Goal: Entertainment & Leisure: Consume media (video, audio)

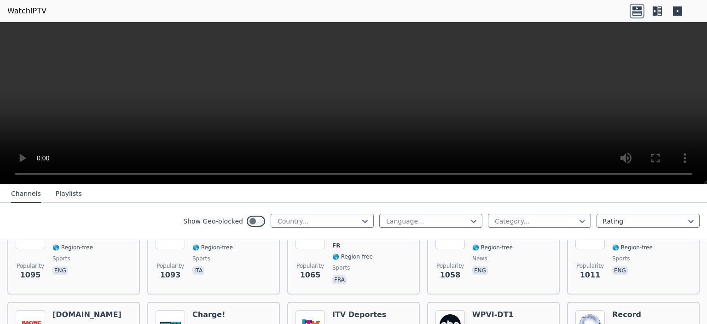
scroll to position [1151, 0]
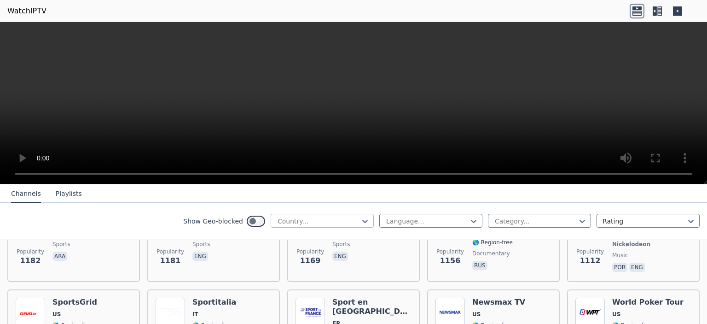
click at [328, 224] on div at bounding box center [319, 220] width 84 height 9
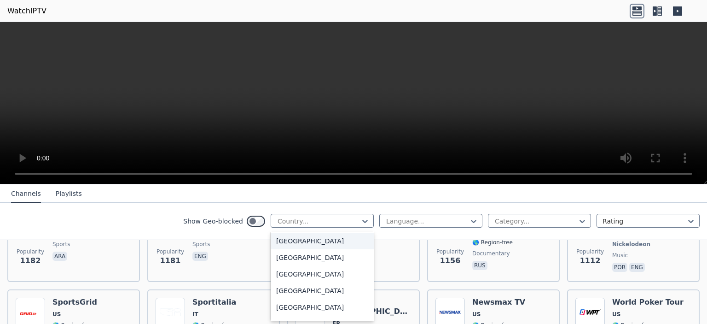
scroll to position [460, 0]
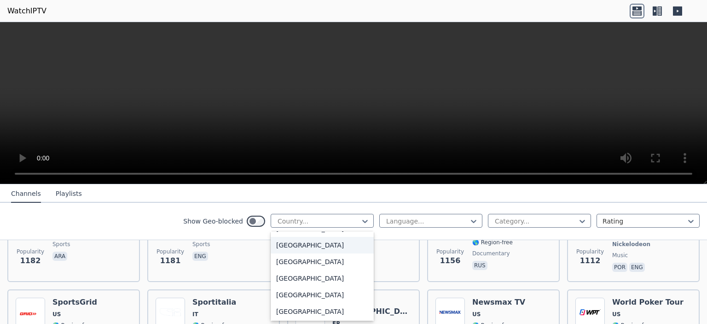
click at [301, 246] on div "[GEOGRAPHIC_DATA]" at bounding box center [322, 245] width 103 height 17
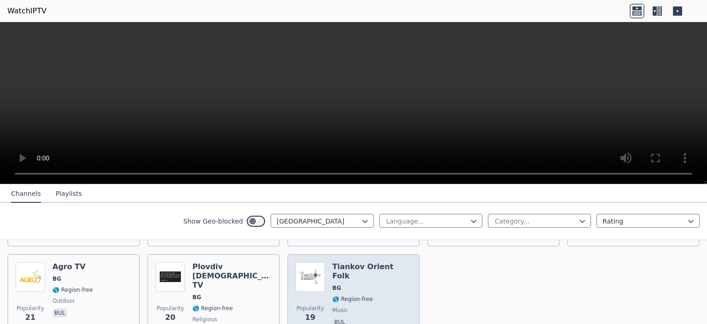
scroll to position [407, 0]
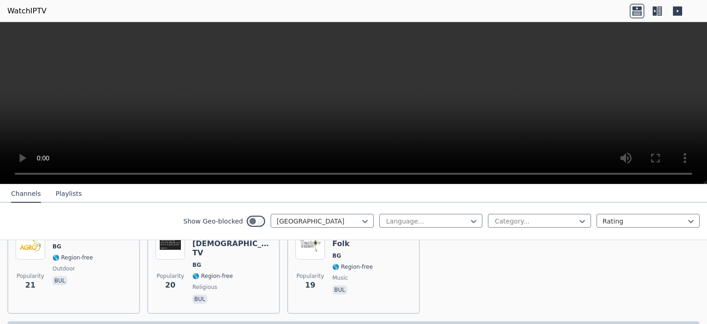
click at [291, 321] on div "❗️Only the first 250 channels are returned, use the filters to narrow down chan…" at bounding box center [353, 329] width 692 height 17
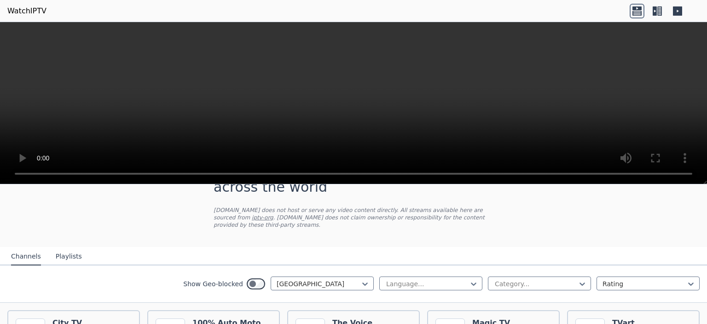
scroll to position [176, 0]
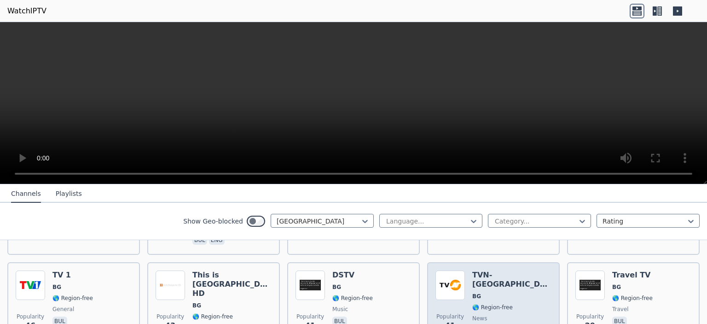
click at [453, 286] on img at bounding box center [450, 284] width 29 height 29
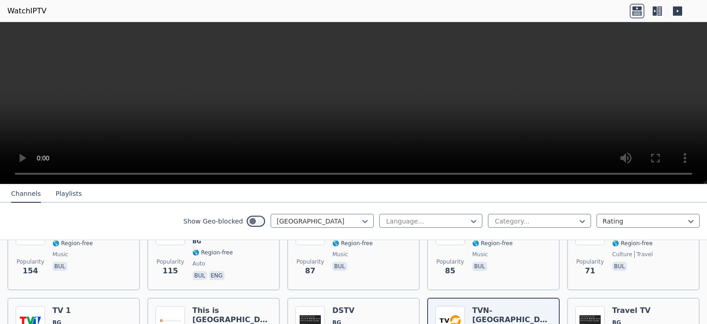
scroll to position [84, 0]
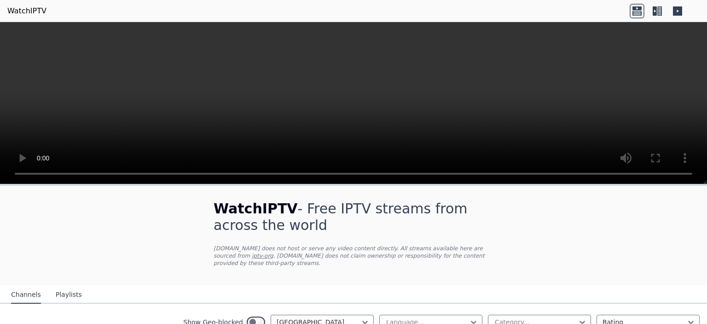
scroll to position [138, 0]
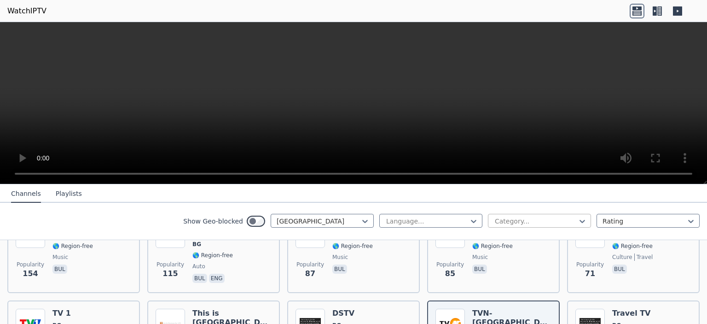
click at [521, 222] on div at bounding box center [536, 220] width 84 height 9
click at [352, 221] on div at bounding box center [319, 220] width 84 height 9
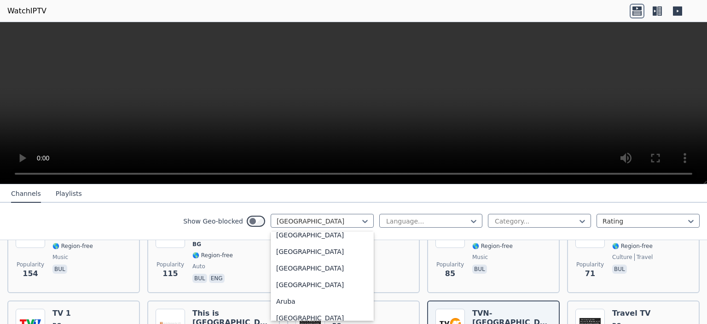
scroll to position [0, 0]
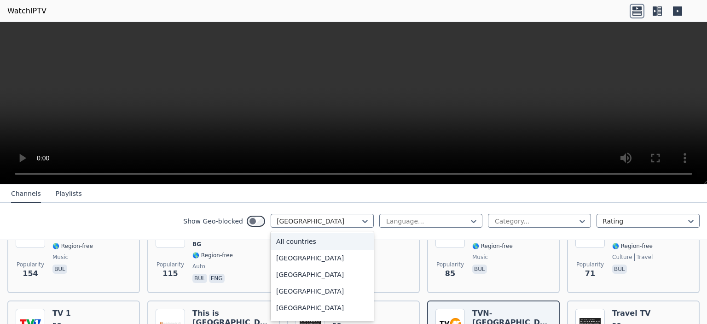
click at [317, 241] on div "All countries" at bounding box center [322, 241] width 103 height 17
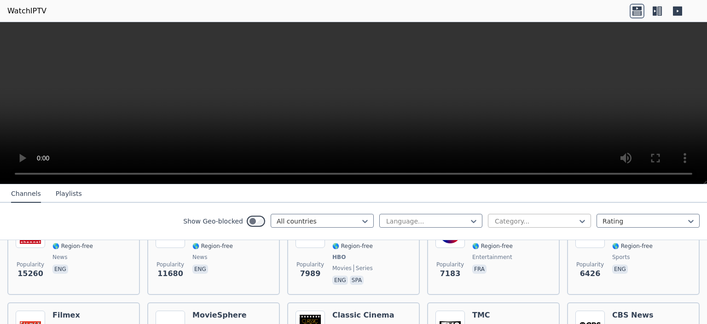
click at [511, 219] on div at bounding box center [536, 220] width 84 height 9
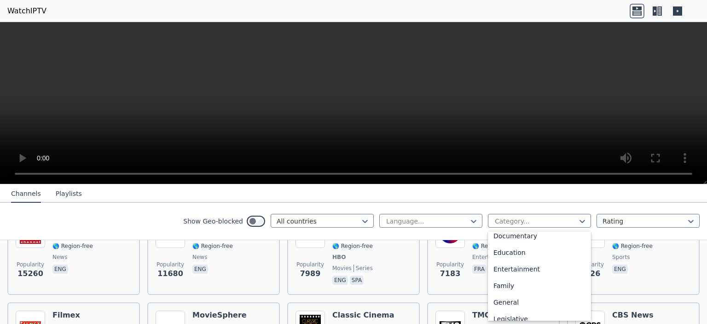
scroll to position [230, 0]
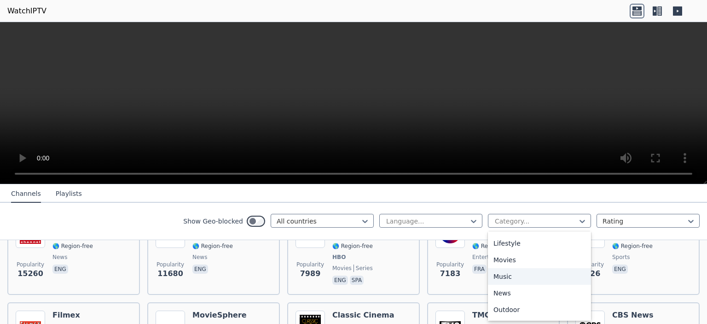
click at [501, 275] on div "Music" at bounding box center [539, 276] width 103 height 17
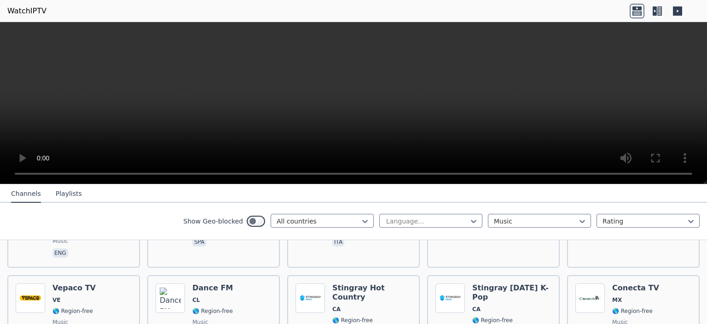
scroll to position [4023, 0]
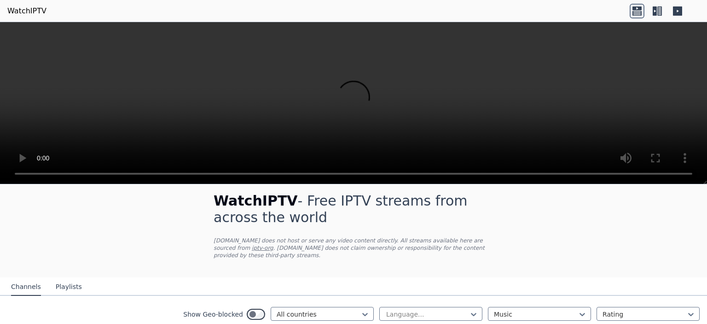
scroll to position [0, 0]
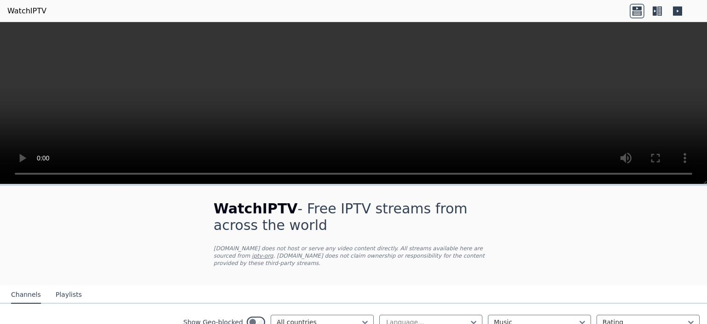
click at [64, 289] on button "Playlists" at bounding box center [69, 294] width 26 height 17
